Goal: Task Accomplishment & Management: Manage account settings

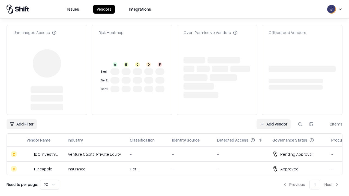
click at [273, 119] on link "Add Vendor" at bounding box center [273, 124] width 34 height 10
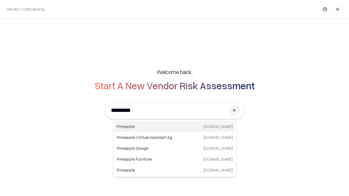
click at [175, 127] on div "Pineapple [DOMAIN_NAME]" at bounding box center [174, 126] width 120 height 11
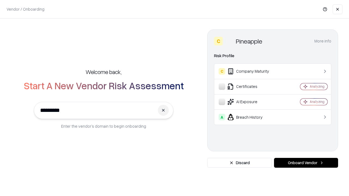
type input "*********"
click at [306, 163] on button "Onboard Vendor" at bounding box center [306, 163] width 64 height 10
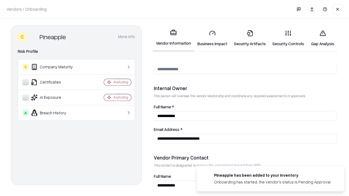
scroll to position [282, 0]
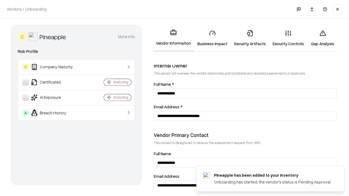
click at [212, 38] on link "Business Impact" at bounding box center [212, 38] width 36 height 25
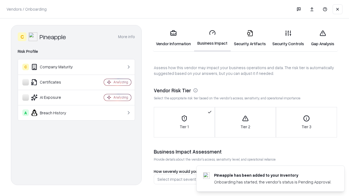
click at [249, 38] on link "Security Artifacts" at bounding box center [249, 38] width 38 height 25
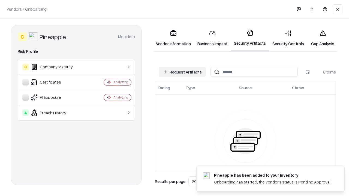
click at [182, 72] on button "Request Artifacts" at bounding box center [181, 72] width 47 height 10
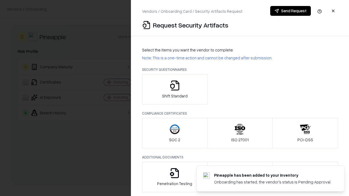
click at [174, 89] on icon "button" at bounding box center [174, 85] width 11 height 11
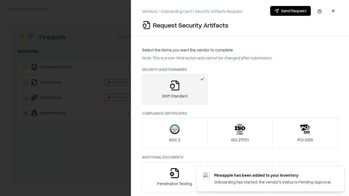
click at [290, 11] on button "Send Request" at bounding box center [290, 11] width 41 height 10
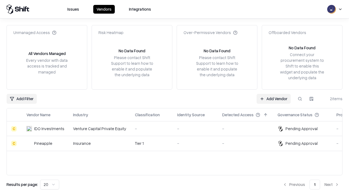
click at [273, 99] on link "Add Vendor" at bounding box center [273, 99] width 34 height 10
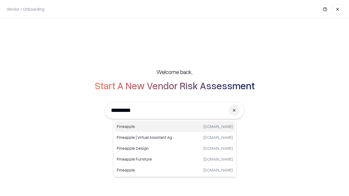
click at [175, 127] on div "Pineapple [DOMAIN_NAME]" at bounding box center [174, 126] width 120 height 11
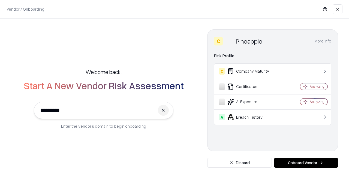
type input "*********"
click at [306, 163] on button "Onboard Vendor" at bounding box center [306, 163] width 64 height 10
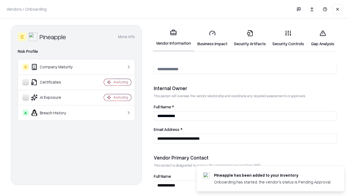
scroll to position [282, 0]
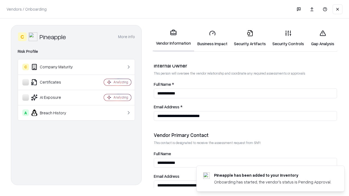
click at [322, 38] on link "Gap Analysis" at bounding box center [322, 38] width 31 height 25
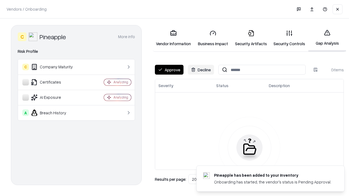
click at [169, 70] on button "Approve" at bounding box center [169, 70] width 29 height 10
